Goal: Task Accomplishment & Management: Use online tool/utility

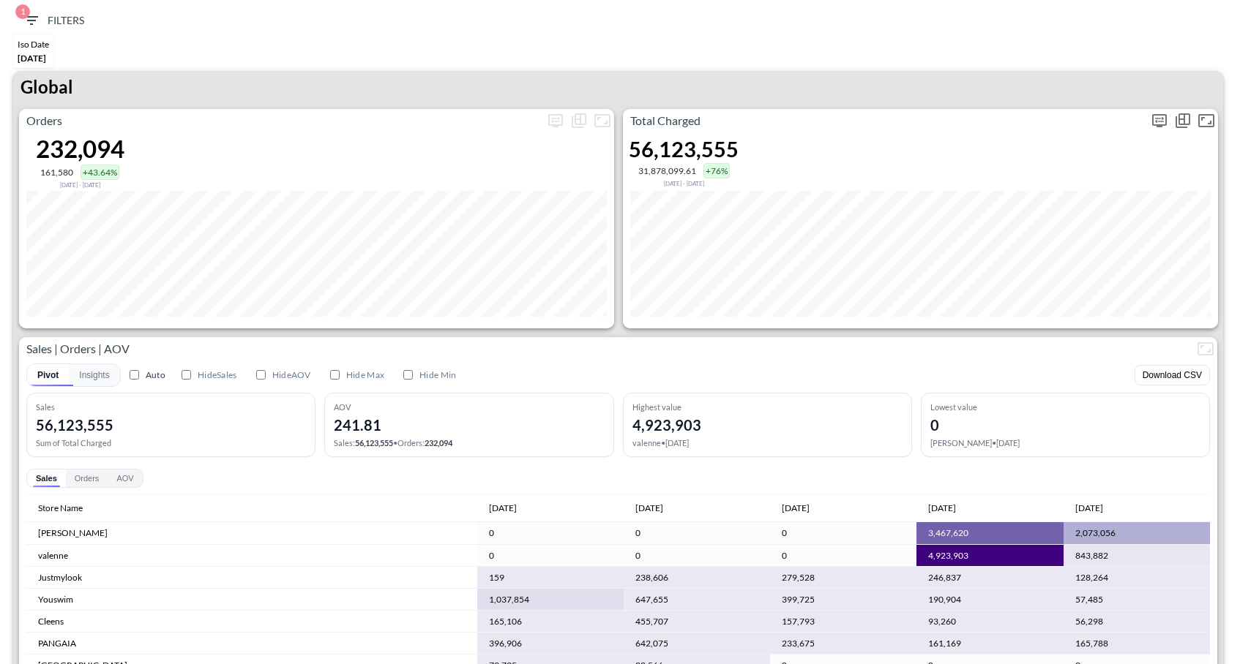
click at [1153, 123] on icon "more" at bounding box center [1159, 121] width 18 height 18
click at [1038, 230] on body "BI.P.EYE, Interactive Analytics Dashboards 1 Filters Iso Date [DATE] Global Ord…" at bounding box center [620, 332] width 1240 height 664
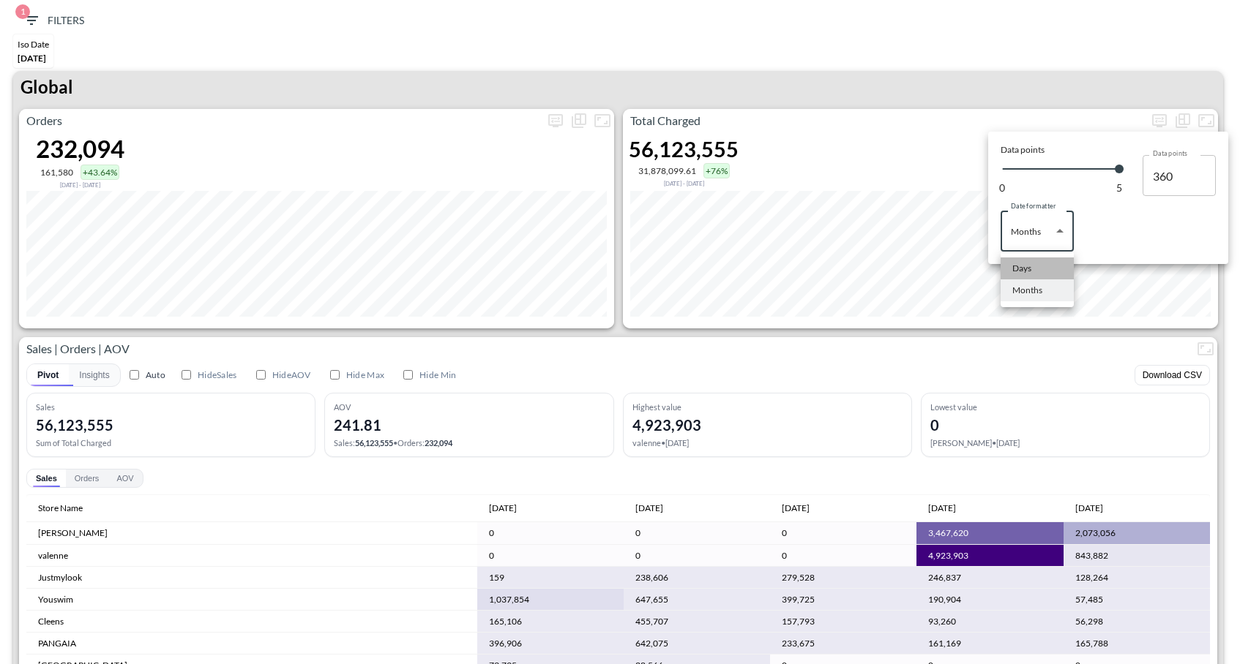
click at [1033, 263] on li "Days" at bounding box center [1036, 269] width 73 height 22
type input "Days"
type input "137"
click at [1069, 54] on div at bounding box center [620, 332] width 1240 height 664
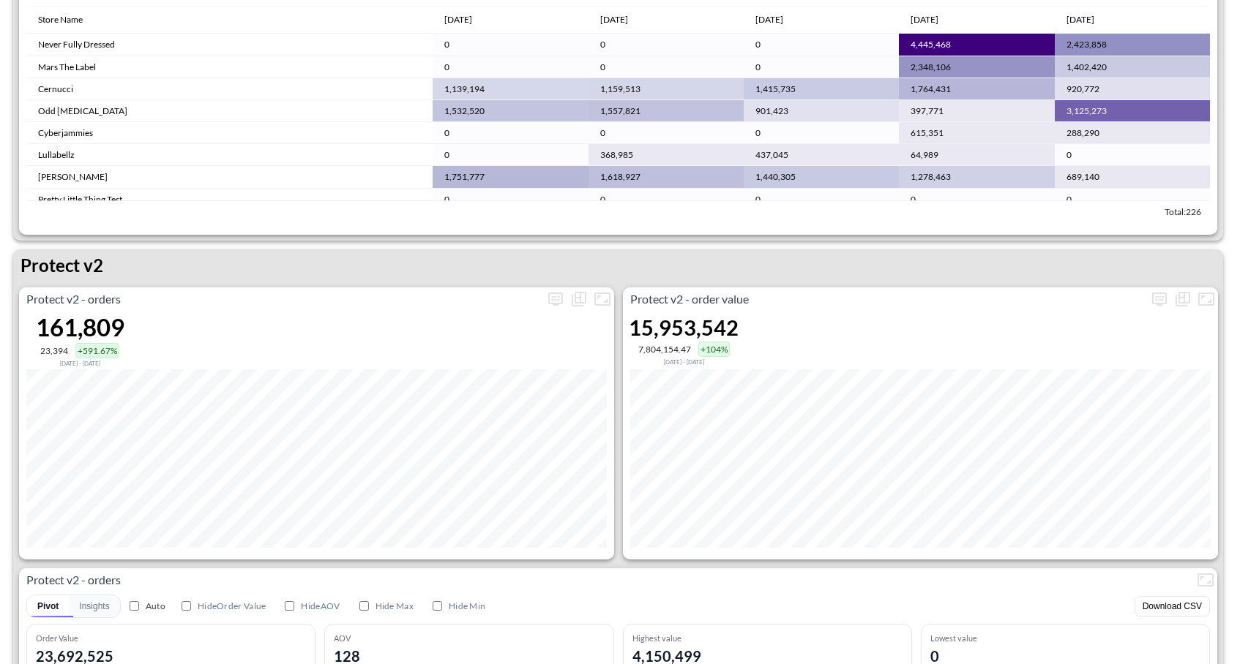
scroll to position [2643, 0]
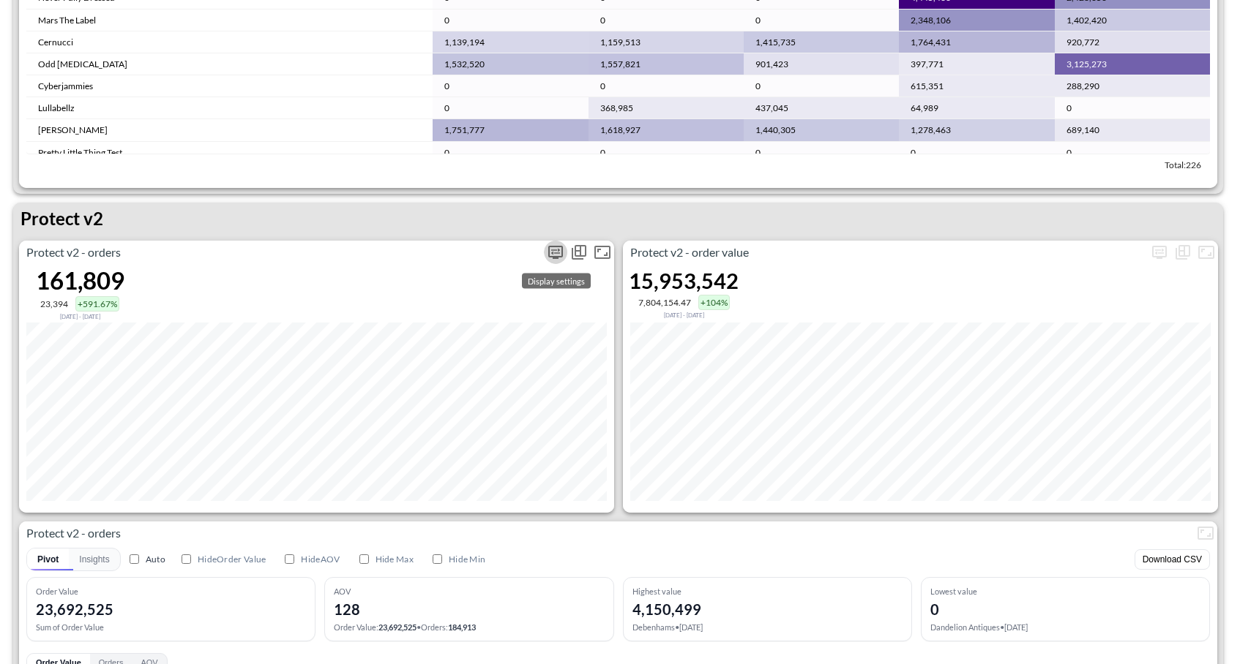
click at [558, 255] on icon "more" at bounding box center [555, 252] width 15 height 13
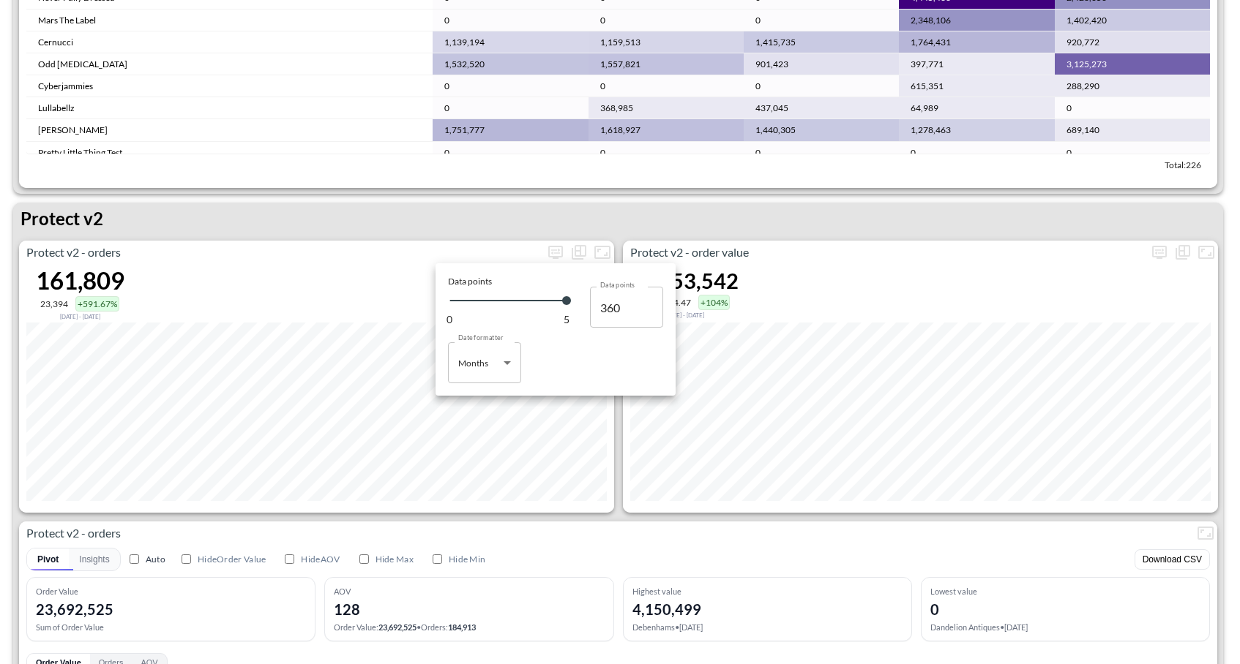
click at [498, 363] on body "BI.P.EYE, Interactive Analytics Dashboards 1 Filters Iso Date [DATE] Global Ord…" at bounding box center [620, 332] width 1240 height 664
click at [474, 400] on div "Days" at bounding box center [469, 400] width 19 height 13
type input "Days"
click at [476, 370] on body "BI.P.EYE, Interactive Analytics Dashboards 1 Filters Iso Date [DATE] Global Ord…" at bounding box center [620, 332] width 1240 height 664
click at [474, 407] on div "Days" at bounding box center [469, 403] width 19 height 13
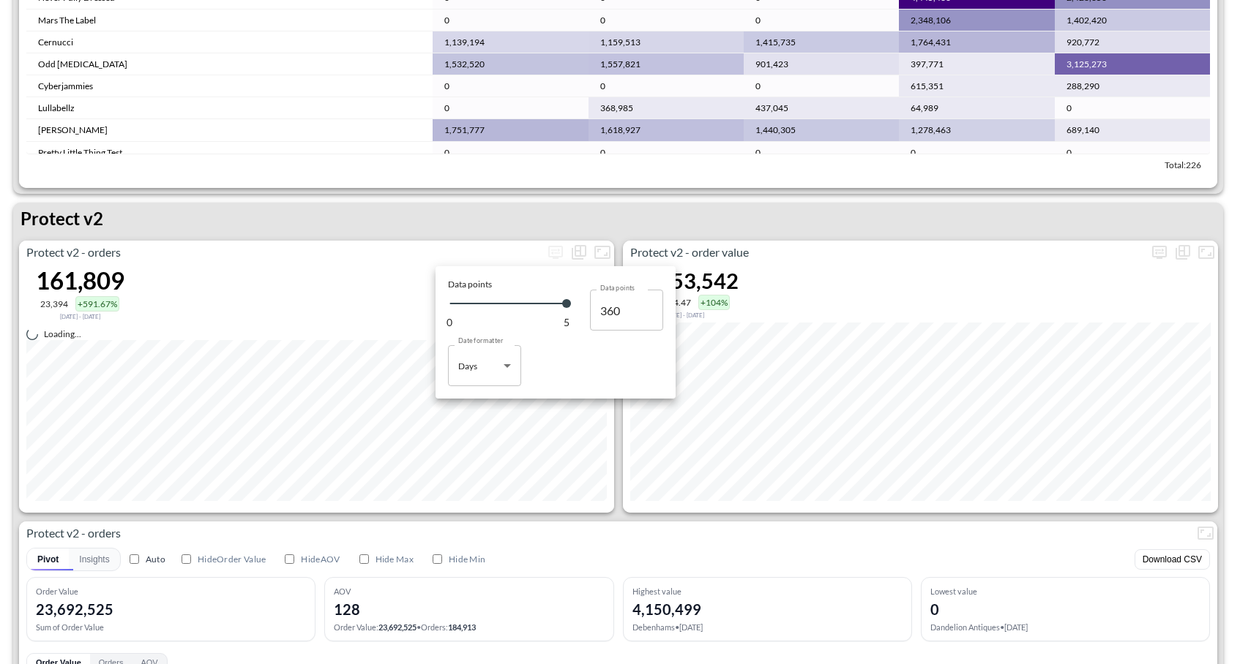
type input "137"
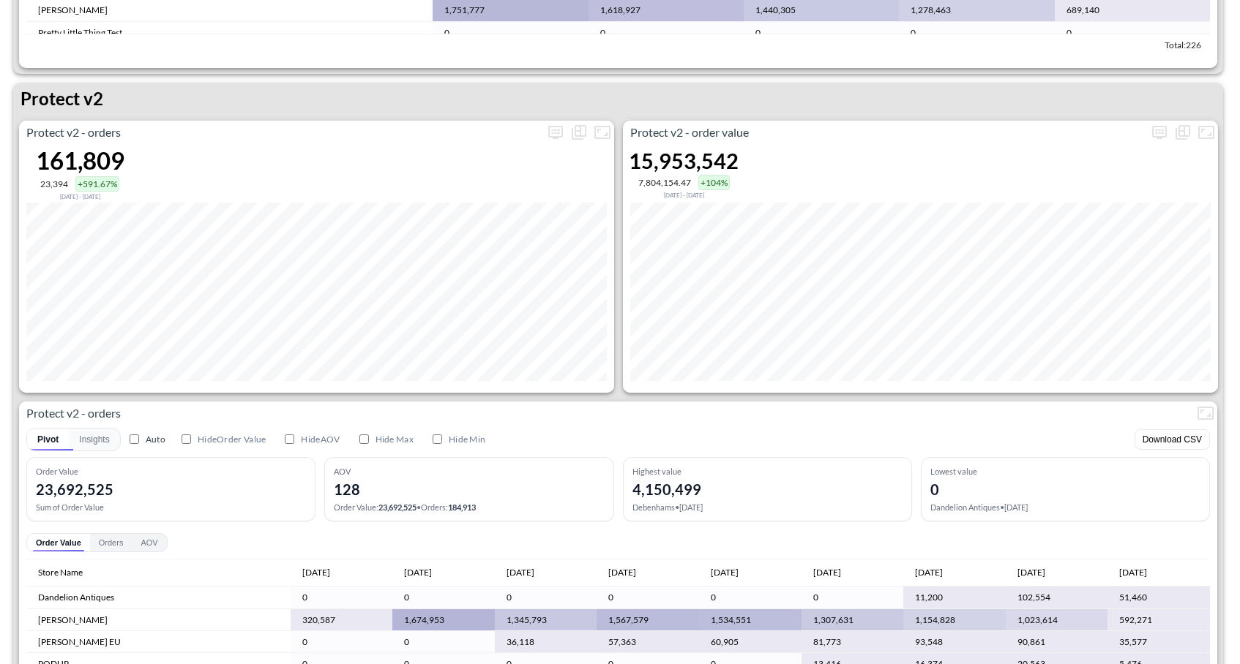
scroll to position [2967, 0]
